Goal: Entertainment & Leisure: Browse casually

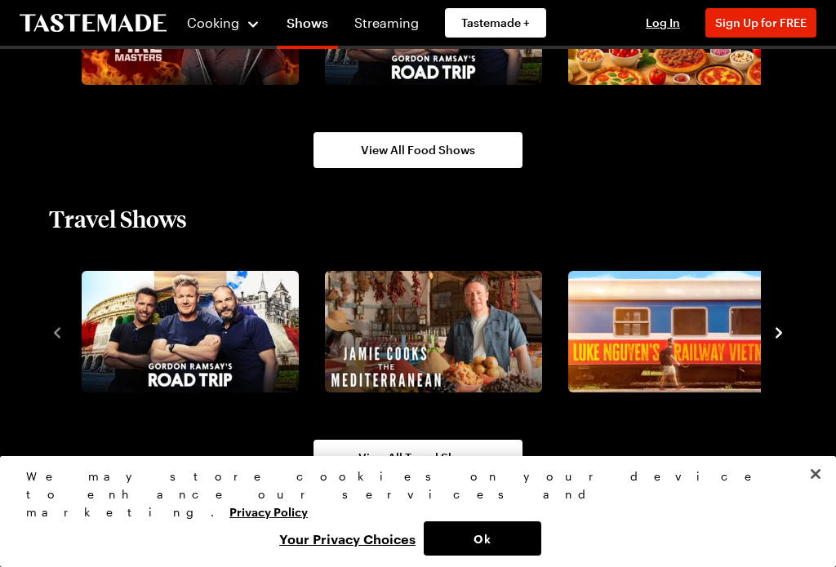
scroll to position [1552, 0]
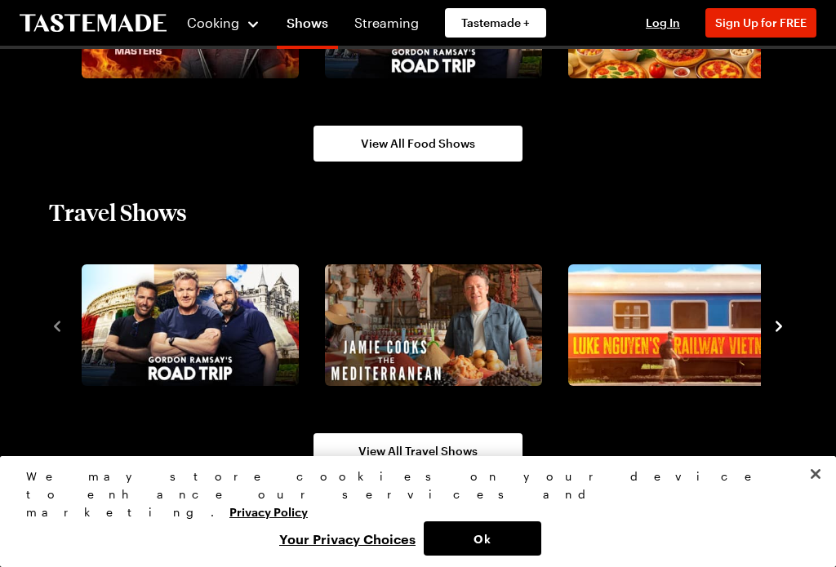
click at [785, 333] on icon "navigate to next item" at bounding box center [779, 326] width 16 height 16
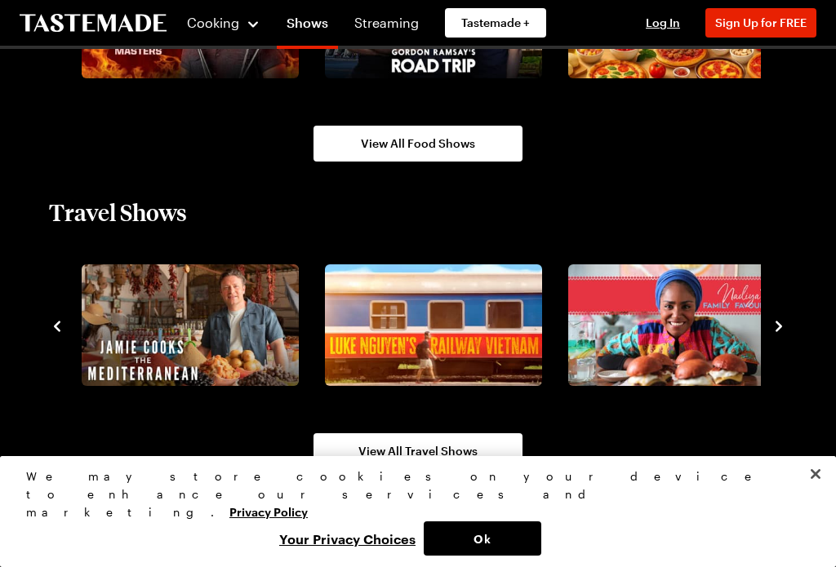
click at [778, 334] on icon "navigate to next item" at bounding box center [779, 326] width 16 height 16
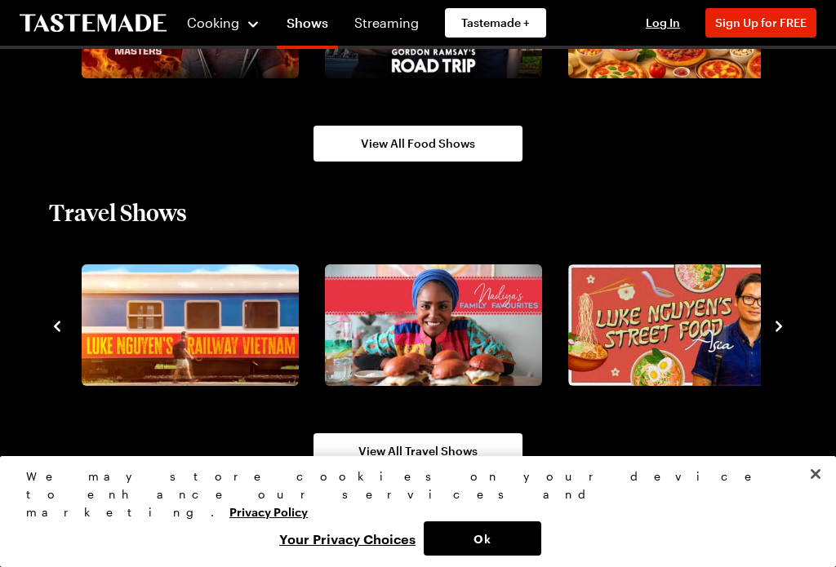
click at [784, 330] on icon "navigate to next item" at bounding box center [779, 326] width 16 height 16
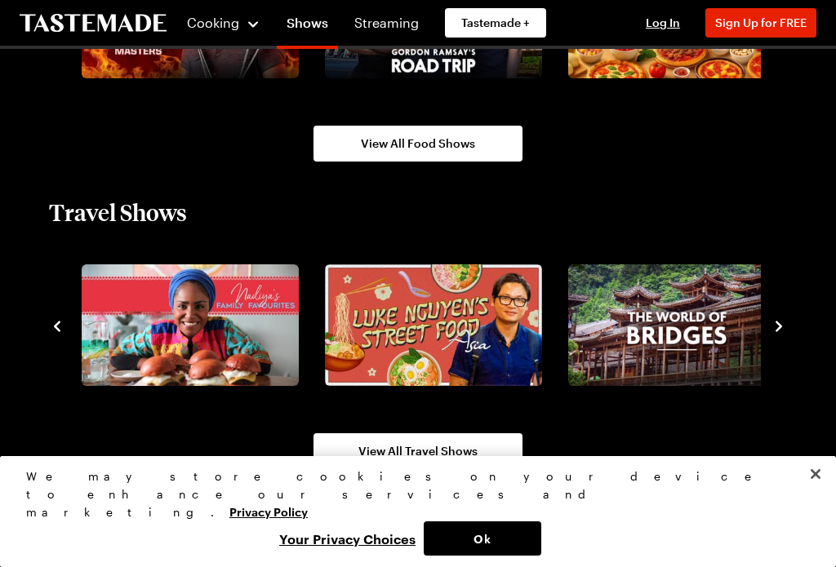
click at [786, 326] on icon "navigate to next item" at bounding box center [779, 326] width 16 height 16
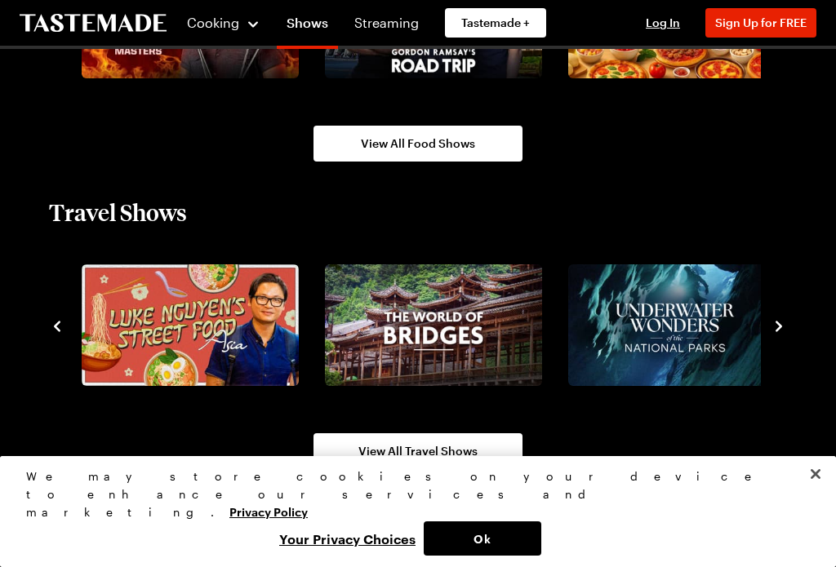
click at [784, 320] on icon "navigate to next item" at bounding box center [779, 326] width 16 height 16
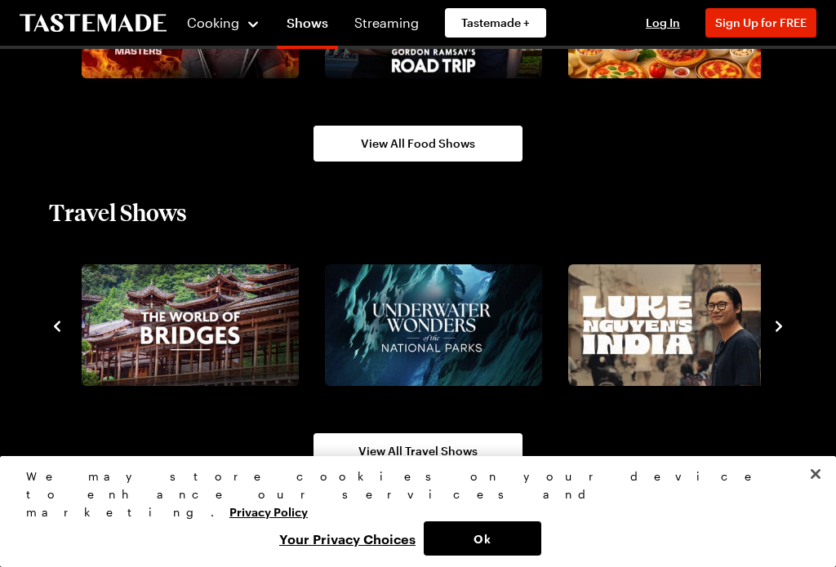
click at [784, 322] on icon "navigate to next item" at bounding box center [779, 326] width 16 height 16
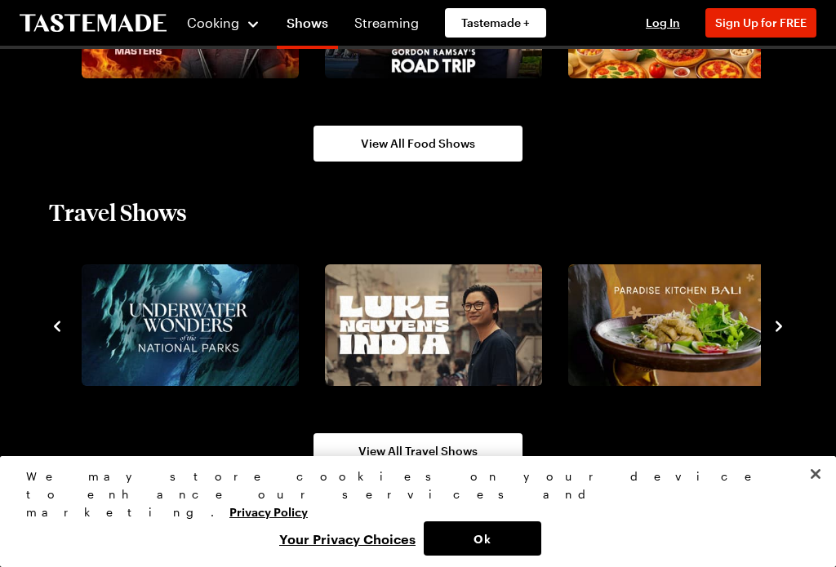
click at [785, 330] on icon "navigate to next item" at bounding box center [779, 326] width 16 height 16
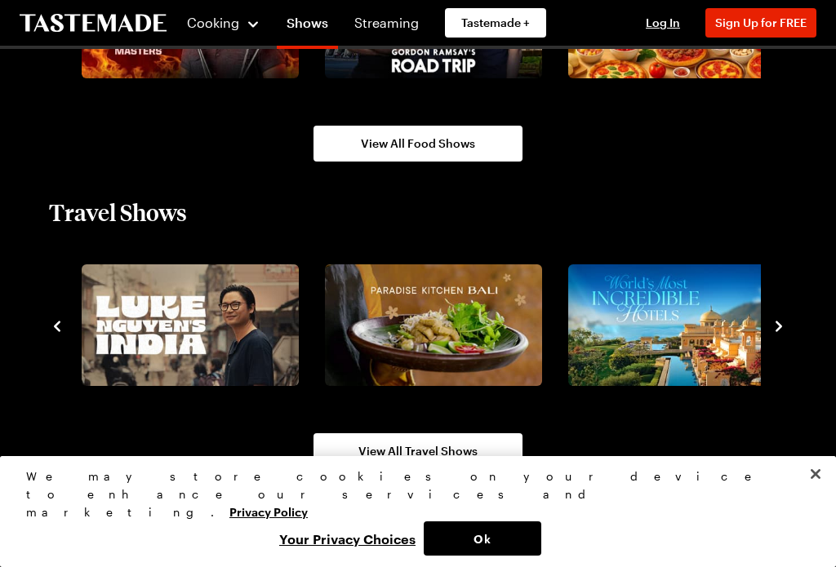
click at [784, 322] on icon "navigate to next item" at bounding box center [779, 326] width 16 height 16
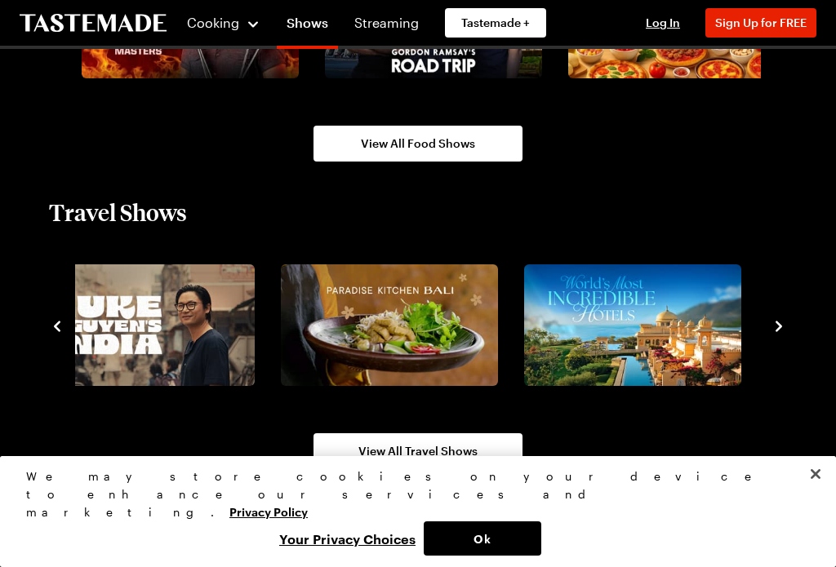
click at [777, 333] on icon "navigate to next item" at bounding box center [779, 326] width 16 height 16
click at [784, 332] on icon "navigate to next item" at bounding box center [779, 326] width 16 height 16
click at [468, 453] on span "View All Travel Shows" at bounding box center [417, 451] width 119 height 16
